Goal: Information Seeking & Learning: Learn about a topic

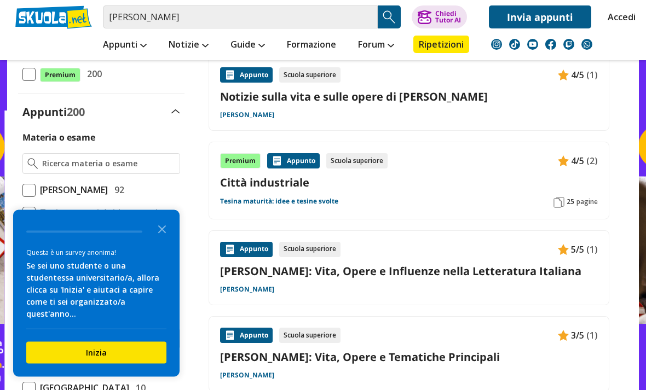
scroll to position [229, 0]
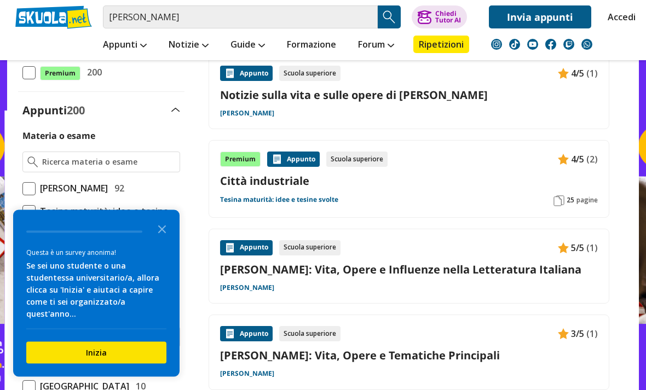
click at [478, 274] on link "[PERSON_NAME]: Vita, Opere e Influenze nella Letteratura Italiana" at bounding box center [409, 270] width 378 height 15
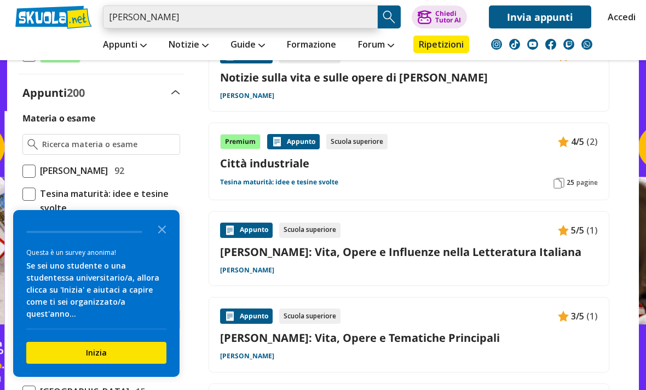
click at [303, 11] on input "giosue carducci" at bounding box center [240, 16] width 275 height 23
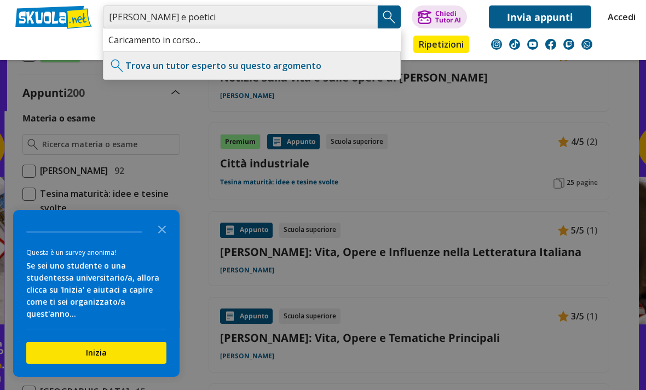
type input "[PERSON_NAME] e poetici"
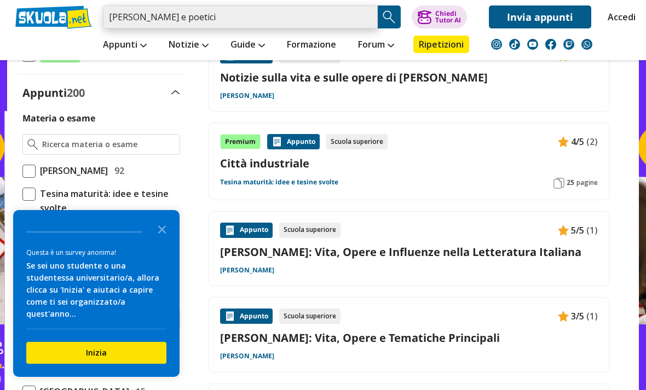
click at [252, 18] on input "[PERSON_NAME] e poetici" at bounding box center [240, 16] width 275 height 23
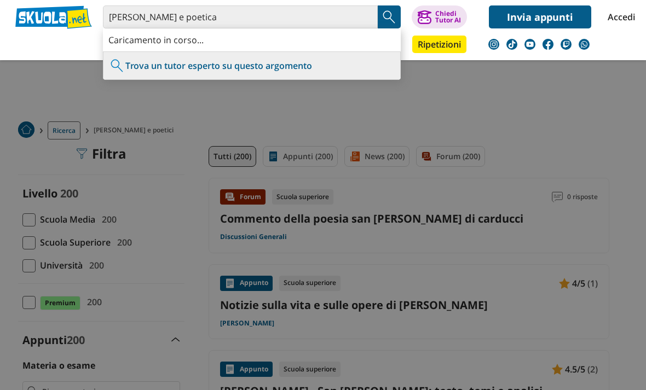
type input "[PERSON_NAME] e poetica"
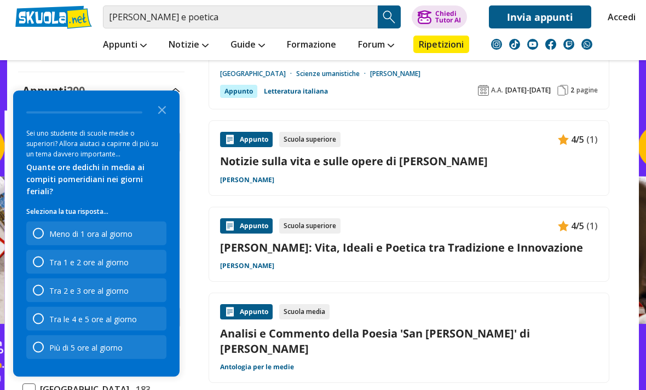
scroll to position [251, 0]
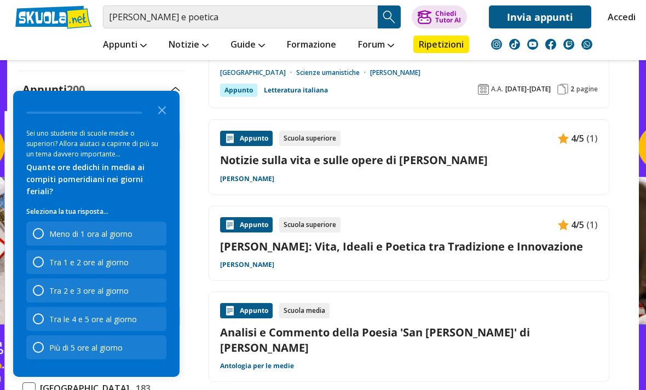
click at [503, 247] on link "[PERSON_NAME]: Vita, Ideali e Poetica tra Tradizione e Innovazione" at bounding box center [409, 246] width 378 height 15
